Goal: Book appointment/travel/reservation

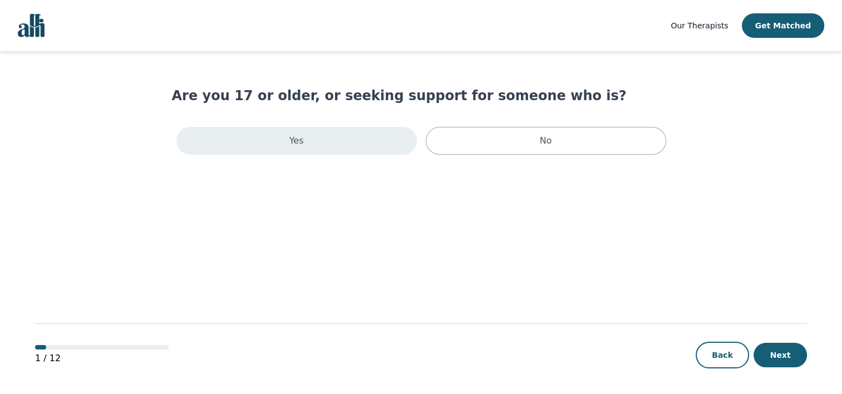
click at [270, 144] on div "Yes" at bounding box center [296, 141] width 240 height 28
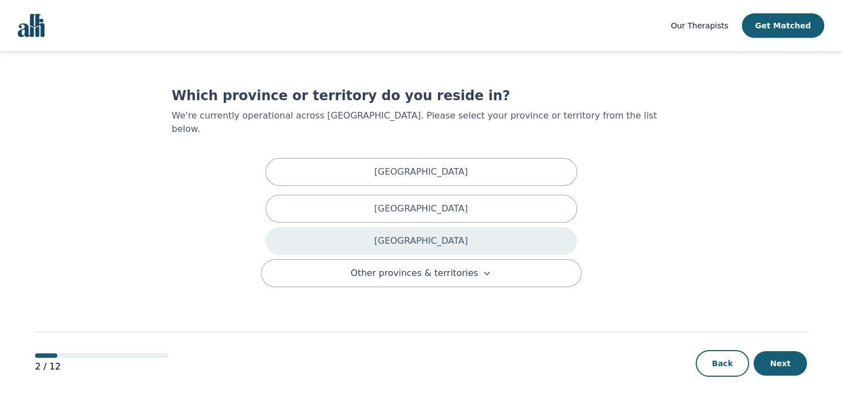
click at [378, 227] on div "[GEOGRAPHIC_DATA]" at bounding box center [421, 241] width 312 height 28
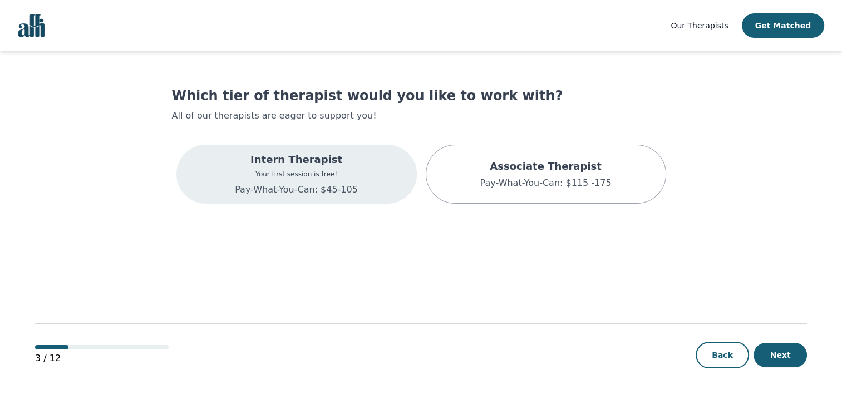
click at [350, 176] on div "Intern Therapist Your first session is free! Pay-What-You-Can: $45-105" at bounding box center [296, 174] width 240 height 59
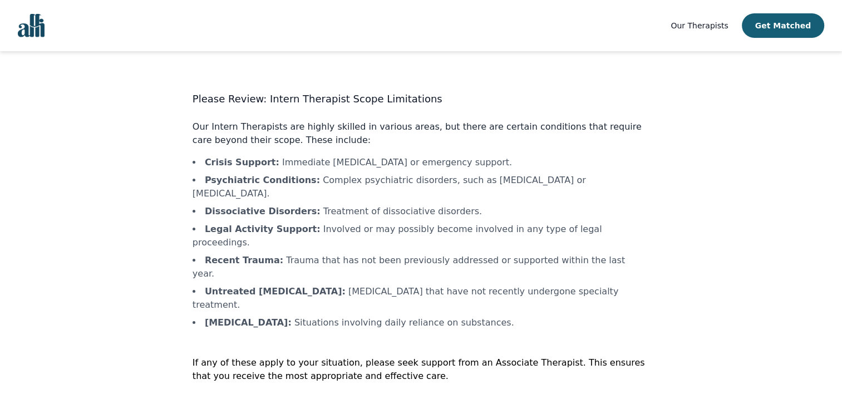
scroll to position [1, 0]
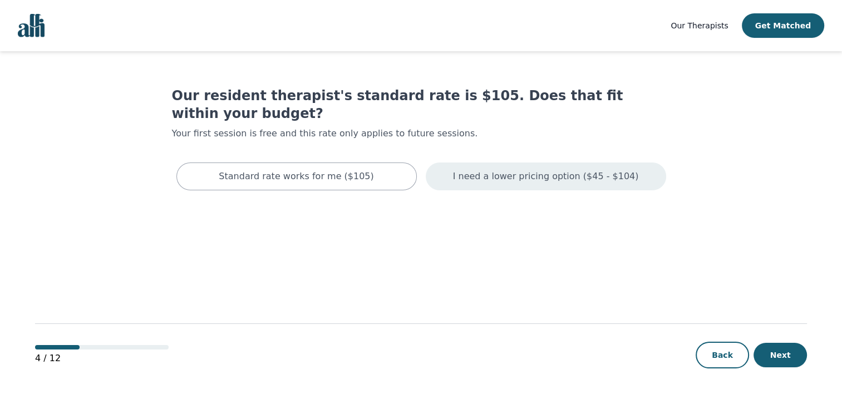
click at [489, 170] on p "I need a lower pricing option ($45 - $104)" at bounding box center [546, 176] width 186 height 13
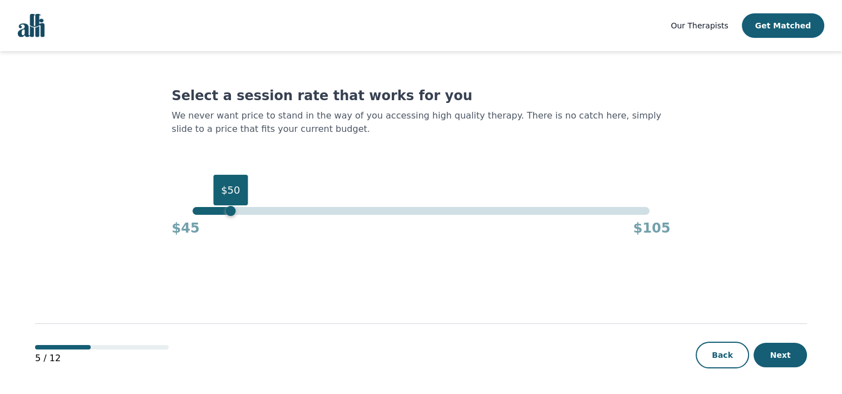
drag, startPoint x: 649, startPoint y: 214, endPoint x: 233, endPoint y: 187, distance: 416.5
click at [233, 206] on div "$50" at bounding box center [230, 211] width 10 height 10
click at [788, 352] on button "Next" at bounding box center [779, 355] width 53 height 24
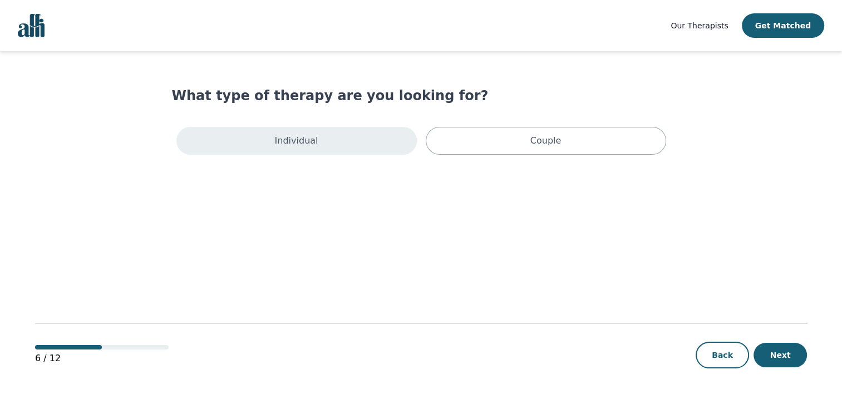
click at [354, 141] on div "Individual" at bounding box center [296, 141] width 240 height 28
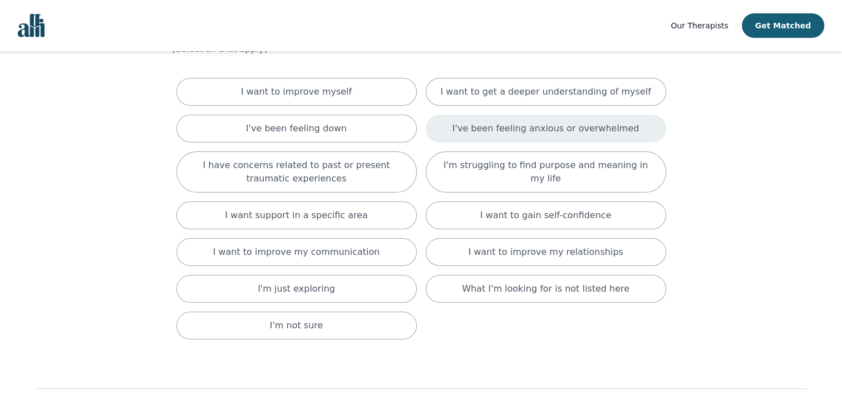
scroll to position [69, 0]
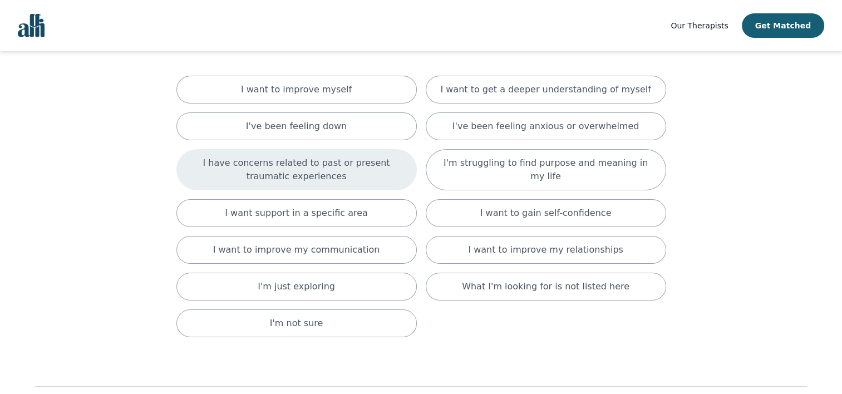
click at [392, 176] on p "I have concerns related to past or present traumatic experiences" at bounding box center [296, 169] width 213 height 27
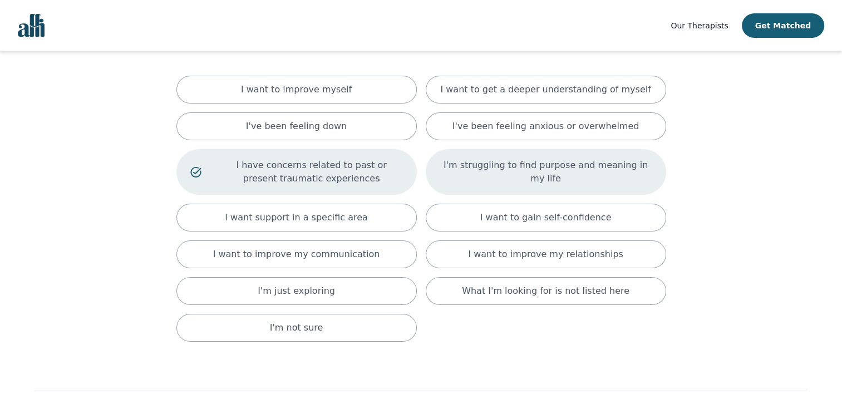
click at [473, 185] on div "I'm struggling to find purpose and meaning in my life" at bounding box center [546, 172] width 240 height 46
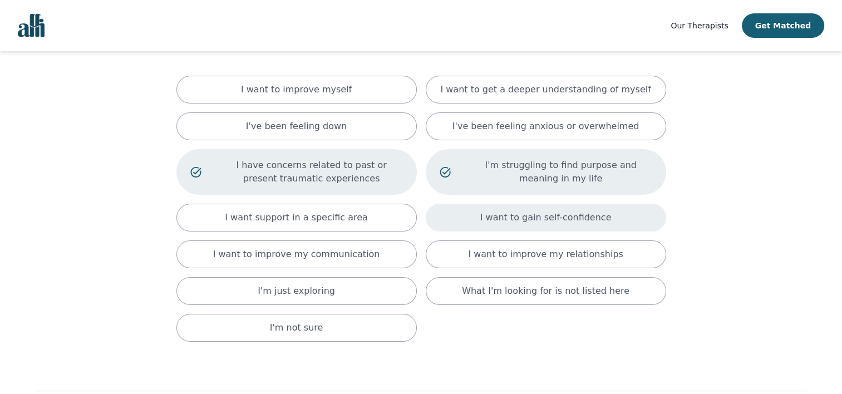
click at [474, 219] on div "I want to gain self-confidence" at bounding box center [546, 218] width 240 height 28
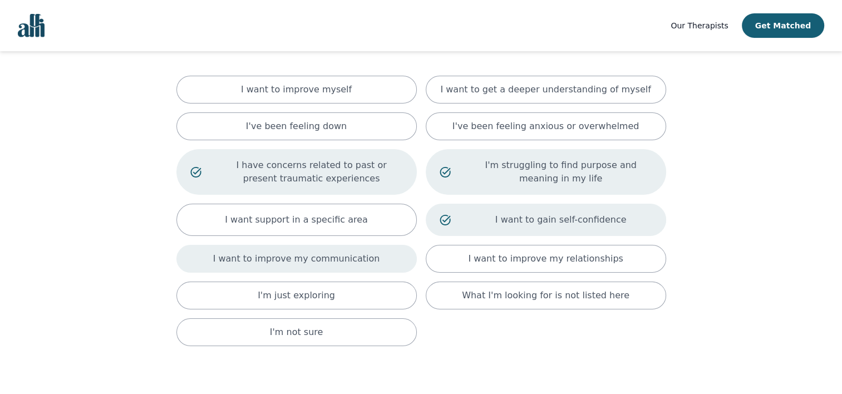
click at [392, 255] on div "I want to improve my communication" at bounding box center [296, 259] width 240 height 28
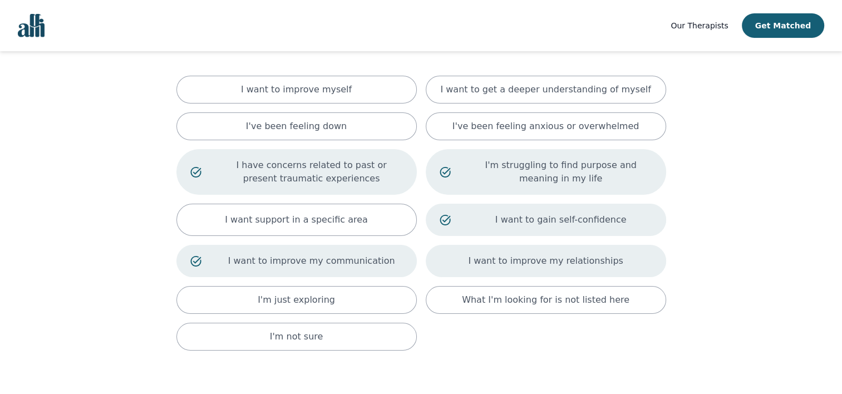
click at [475, 262] on div "I want to improve my relationships" at bounding box center [546, 261] width 240 height 32
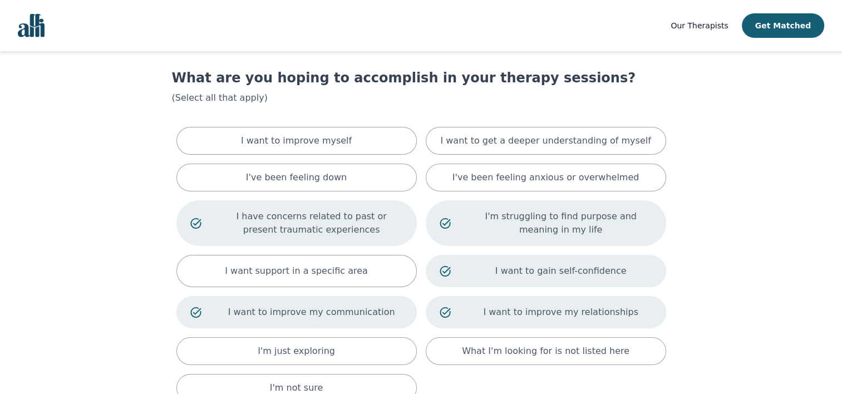
scroll to position [144, 0]
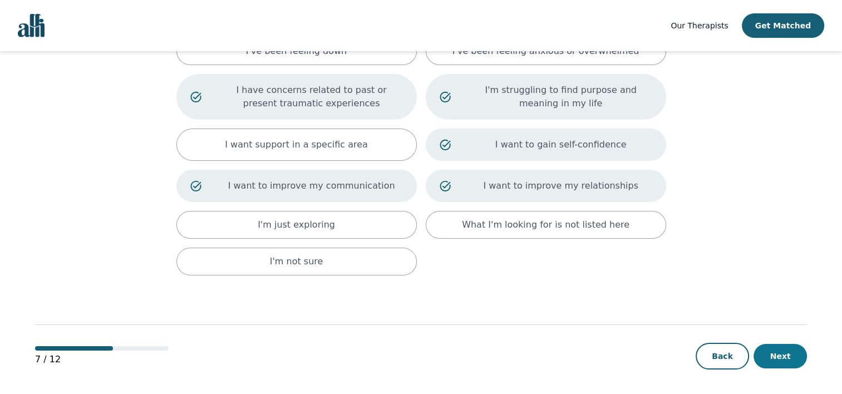
click at [793, 345] on button "Next" at bounding box center [779, 356] width 53 height 24
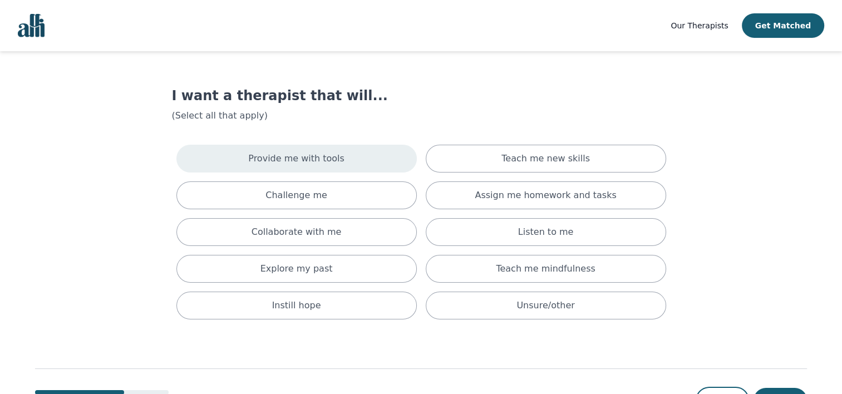
click at [364, 165] on div "Provide me with tools" at bounding box center [296, 159] width 240 height 28
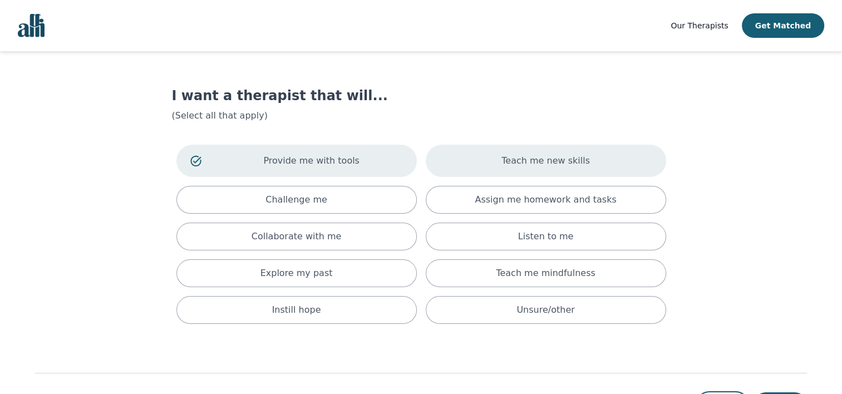
click at [479, 168] on div "Teach me new skills" at bounding box center [546, 161] width 240 height 32
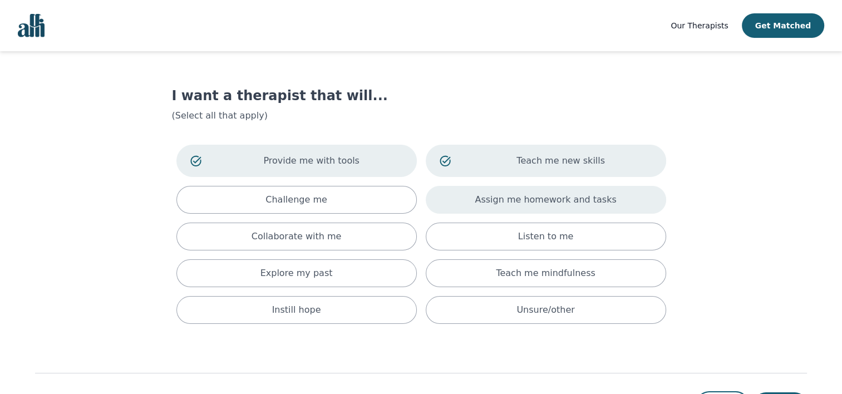
click at [479, 198] on div "Assign me homework and tasks" at bounding box center [546, 200] width 240 height 28
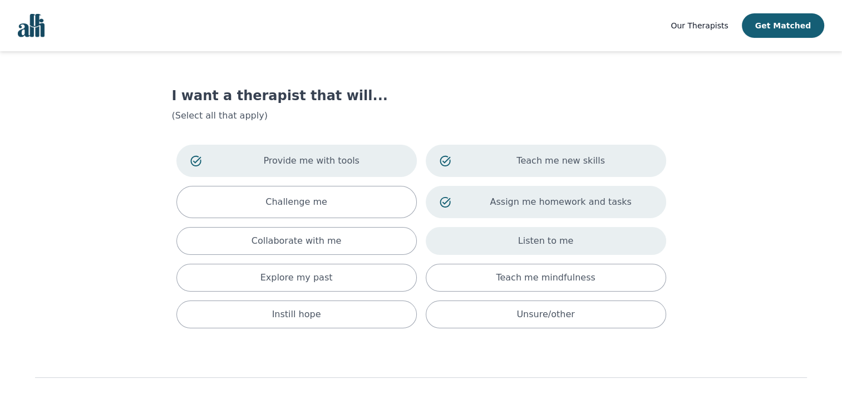
click at [485, 234] on div "Listen to me" at bounding box center [546, 241] width 240 height 28
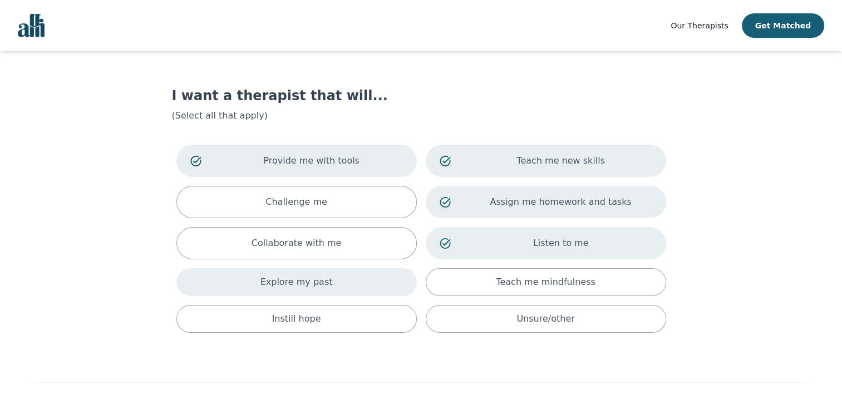
click at [372, 278] on div "Explore my past" at bounding box center [296, 282] width 240 height 28
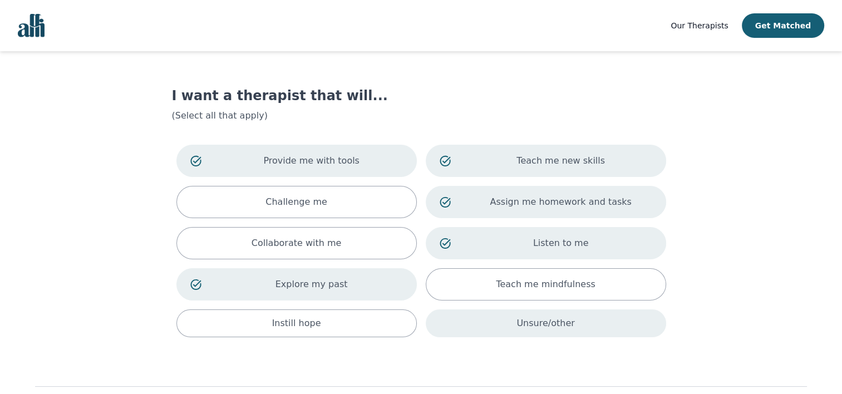
scroll to position [62, 0]
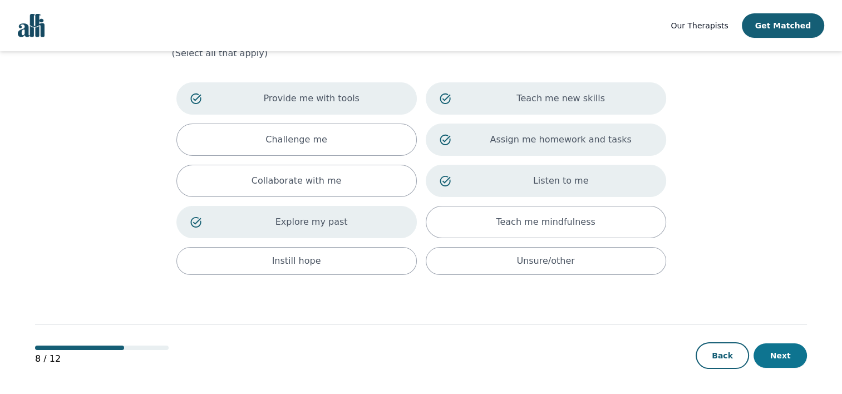
click at [779, 352] on button "Next" at bounding box center [779, 355] width 53 height 24
